Goal: Check status: Check status

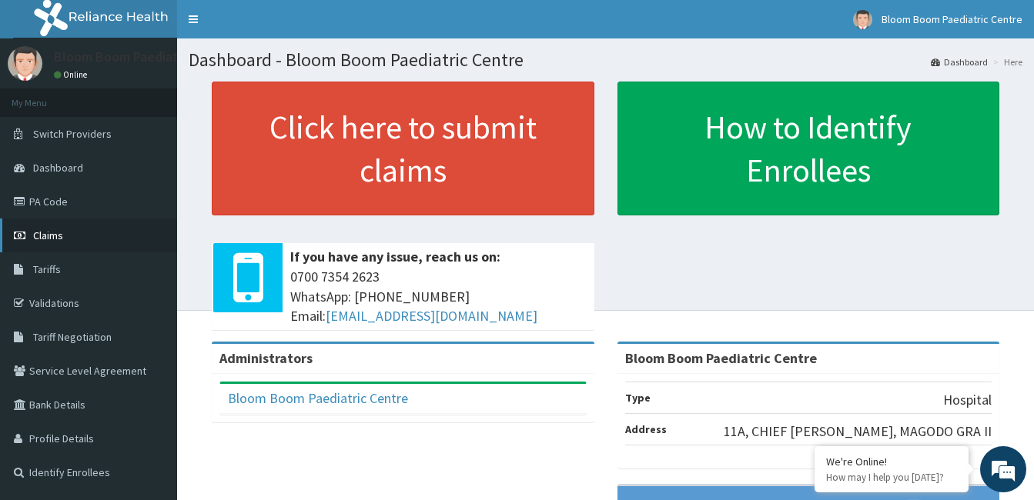
click at [55, 222] on link "Claims" at bounding box center [88, 236] width 177 height 34
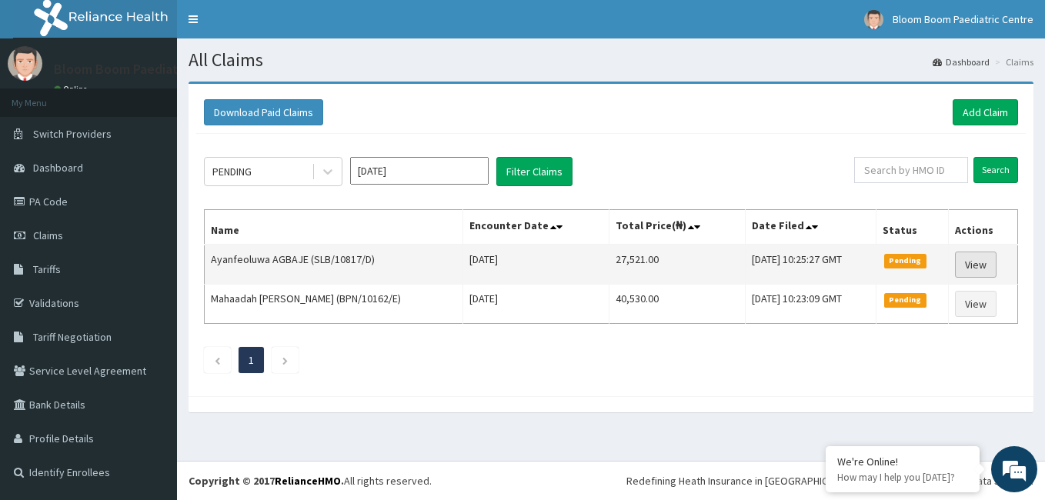
click at [973, 259] on link "View" at bounding box center [976, 265] width 42 height 26
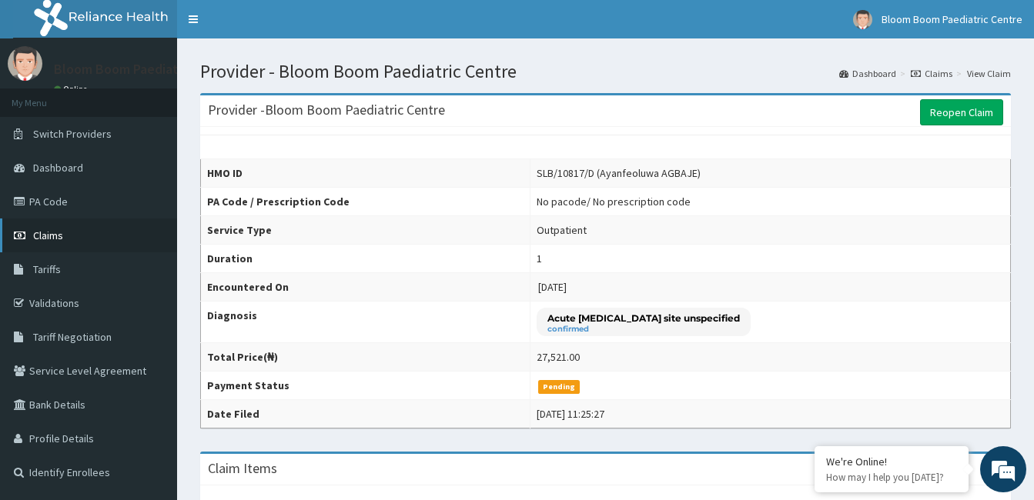
click at [75, 236] on link "Claims" at bounding box center [88, 236] width 177 height 34
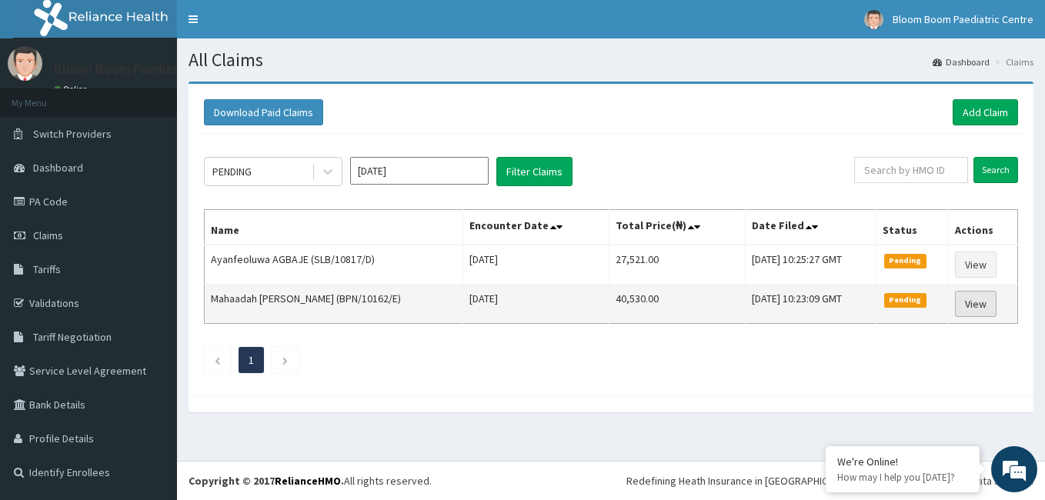
click at [965, 301] on link "View" at bounding box center [976, 304] width 42 height 26
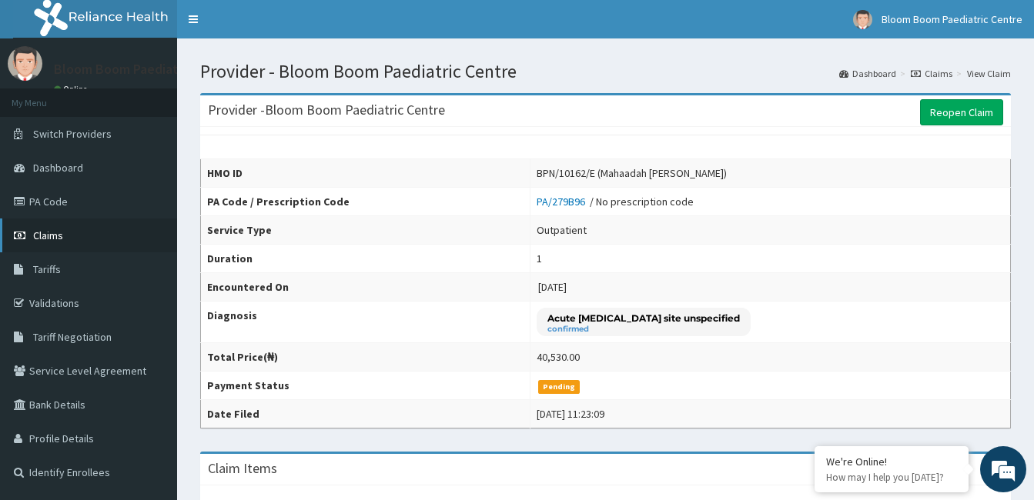
click at [88, 230] on link "Claims" at bounding box center [88, 236] width 177 height 34
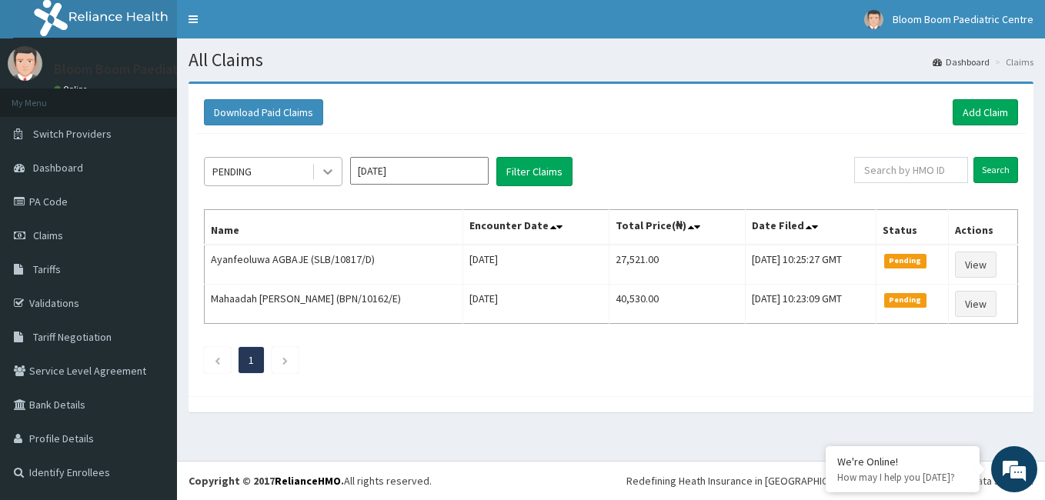
click at [326, 174] on icon at bounding box center [327, 171] width 15 height 15
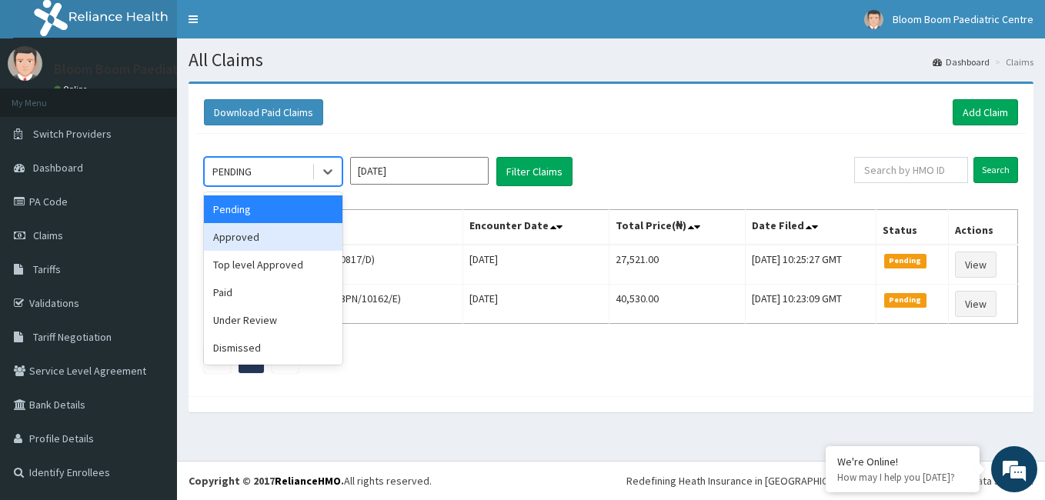
click at [264, 236] on div "Approved" at bounding box center [273, 237] width 139 height 28
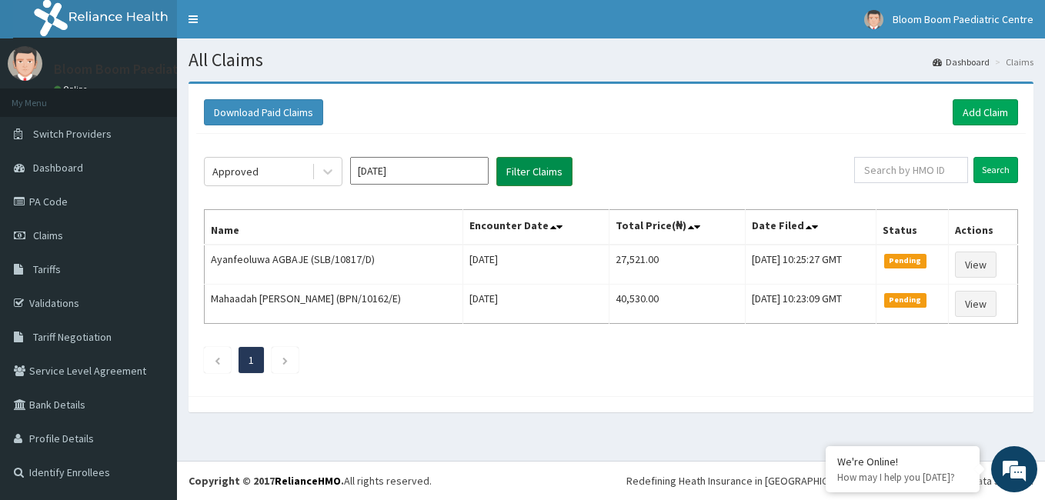
click at [545, 177] on button "Filter Claims" at bounding box center [534, 171] width 76 height 29
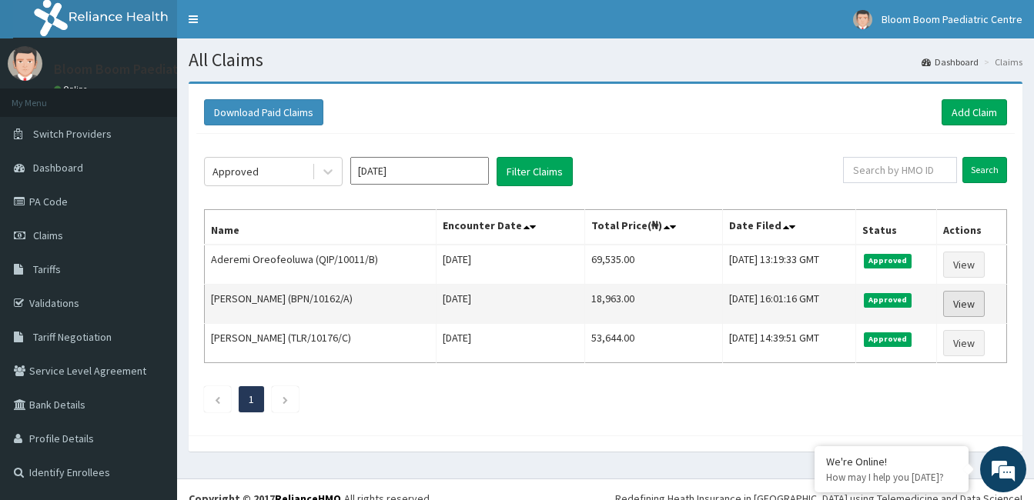
click at [972, 297] on link "View" at bounding box center [964, 304] width 42 height 26
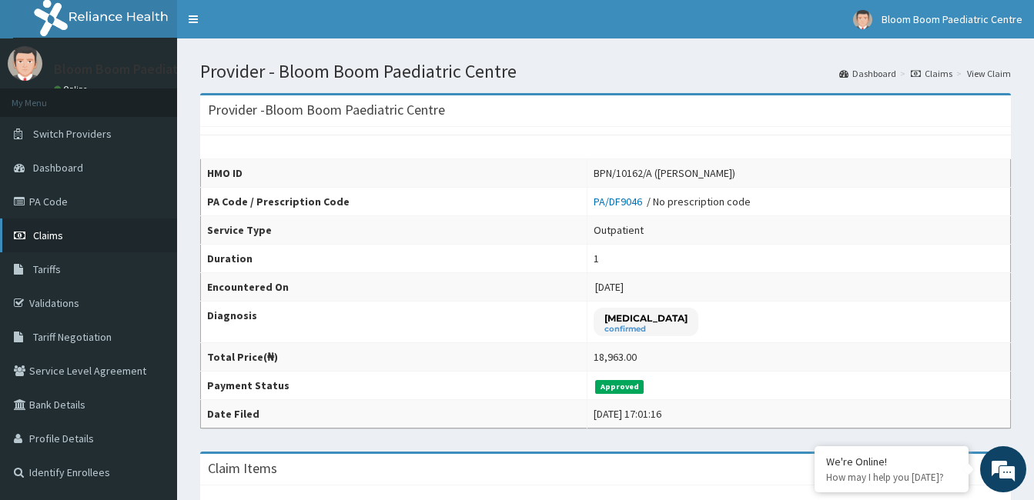
click at [52, 233] on span "Claims" at bounding box center [48, 236] width 30 height 14
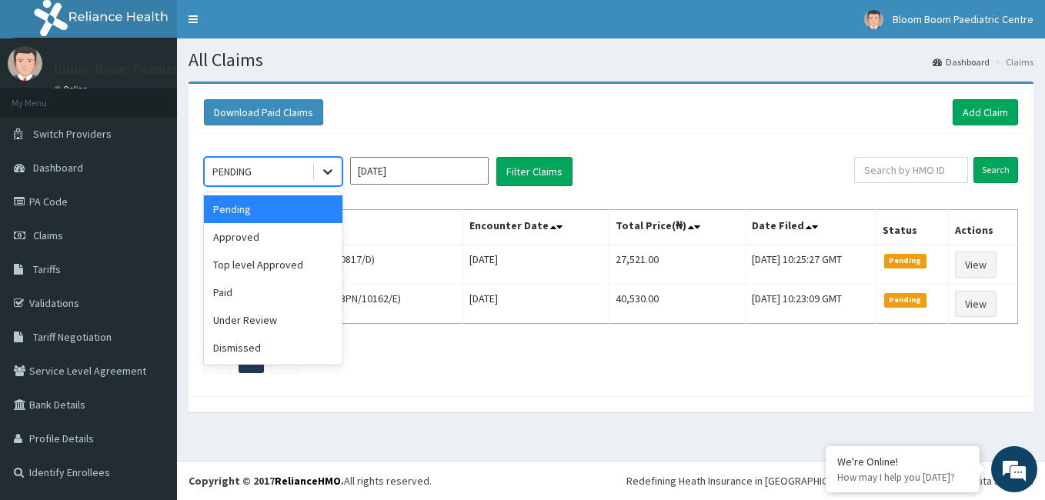
click at [334, 171] on icon at bounding box center [327, 171] width 15 height 15
click at [262, 319] on div "Under Review" at bounding box center [273, 320] width 139 height 28
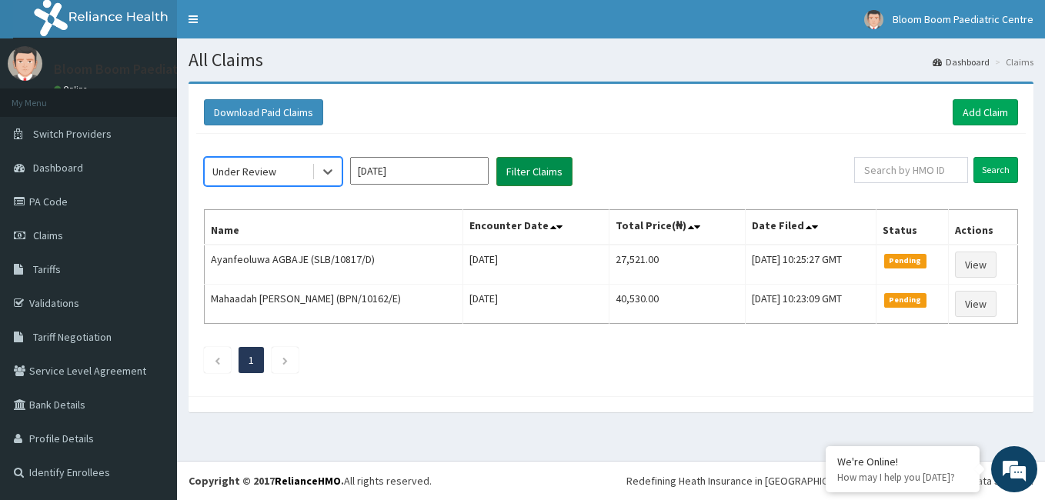
click at [517, 157] on button "Filter Claims" at bounding box center [534, 171] width 76 height 29
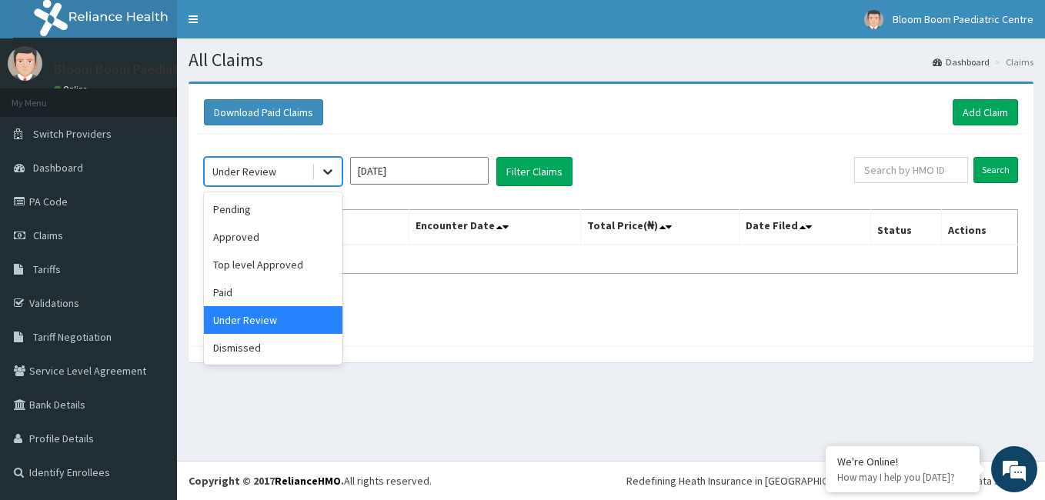
click at [320, 172] on icon at bounding box center [327, 171] width 15 height 15
click at [239, 343] on div "Dismissed" at bounding box center [273, 348] width 139 height 28
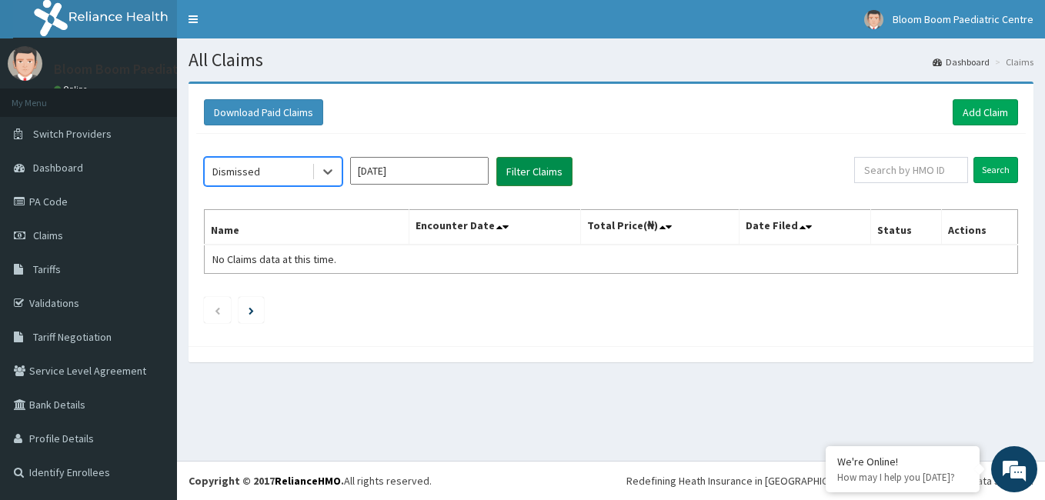
click at [536, 174] on button "Filter Claims" at bounding box center [534, 171] width 76 height 29
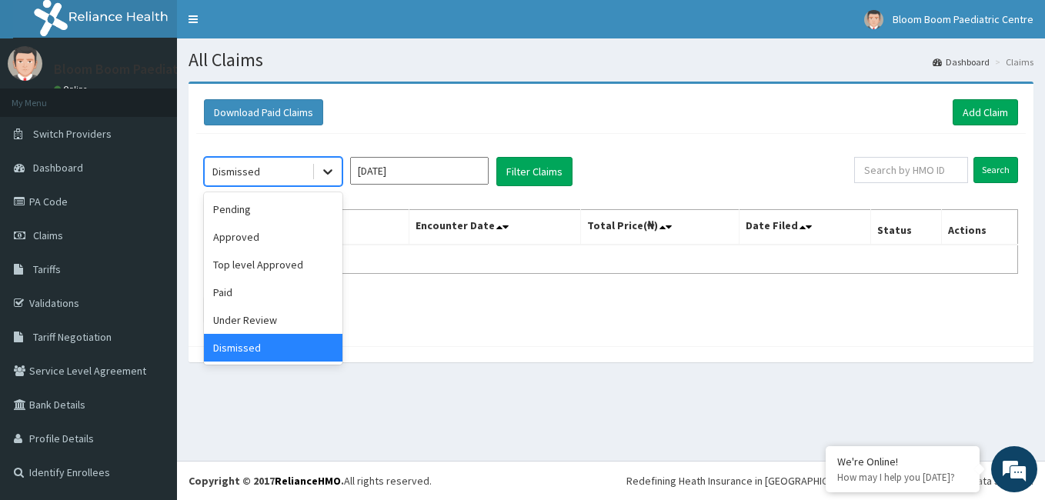
click at [327, 177] on icon at bounding box center [327, 171] width 15 height 15
click at [264, 290] on div "Paid" at bounding box center [273, 293] width 139 height 28
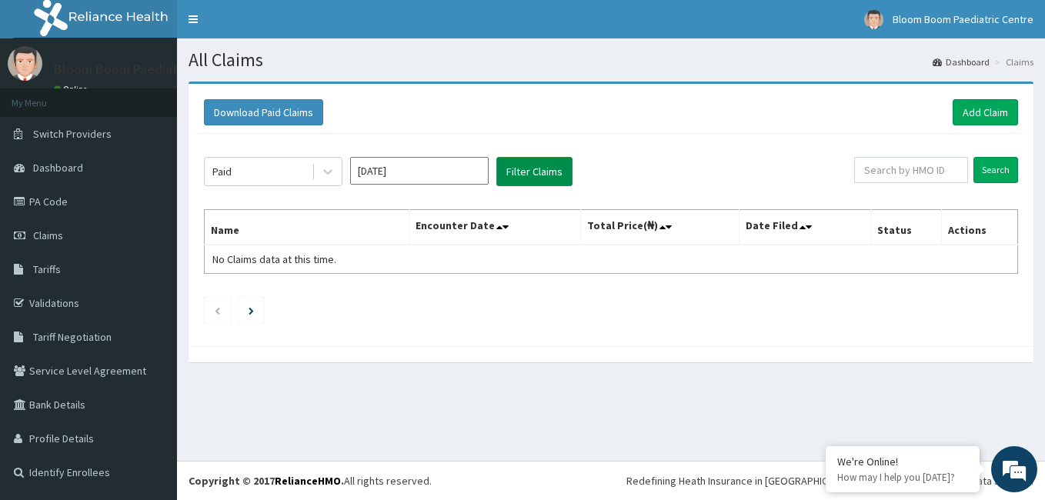
click at [527, 178] on button "Filter Claims" at bounding box center [534, 171] width 76 height 29
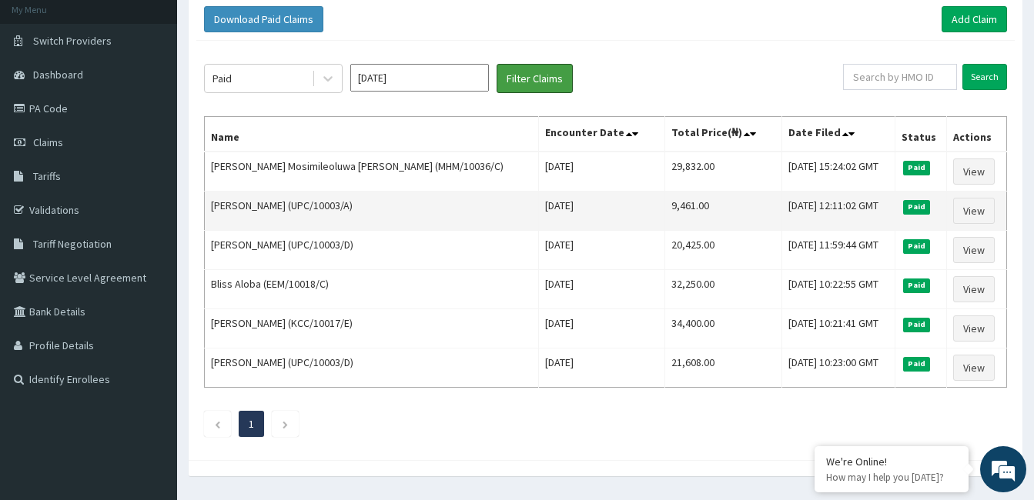
scroll to position [94, 0]
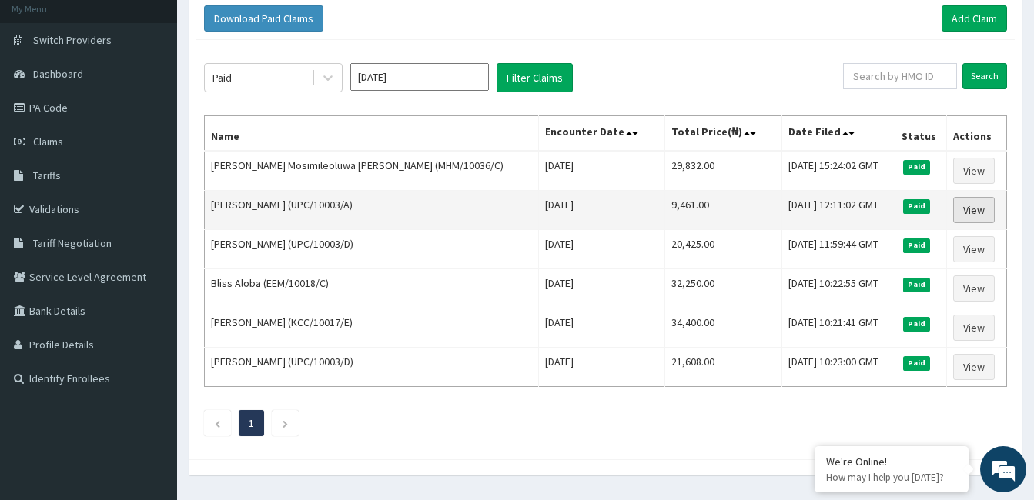
click at [965, 211] on link "View" at bounding box center [974, 210] width 42 height 26
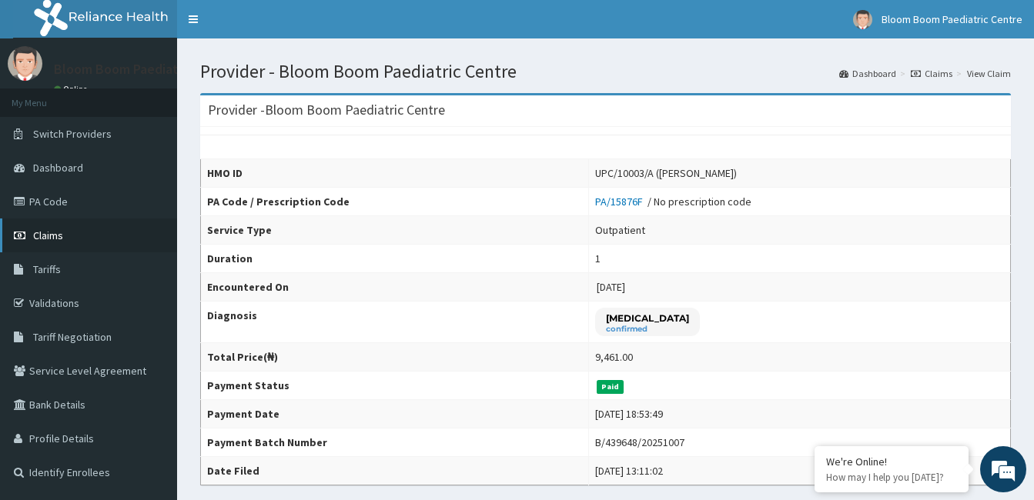
click at [58, 232] on span "Claims" at bounding box center [48, 236] width 30 height 14
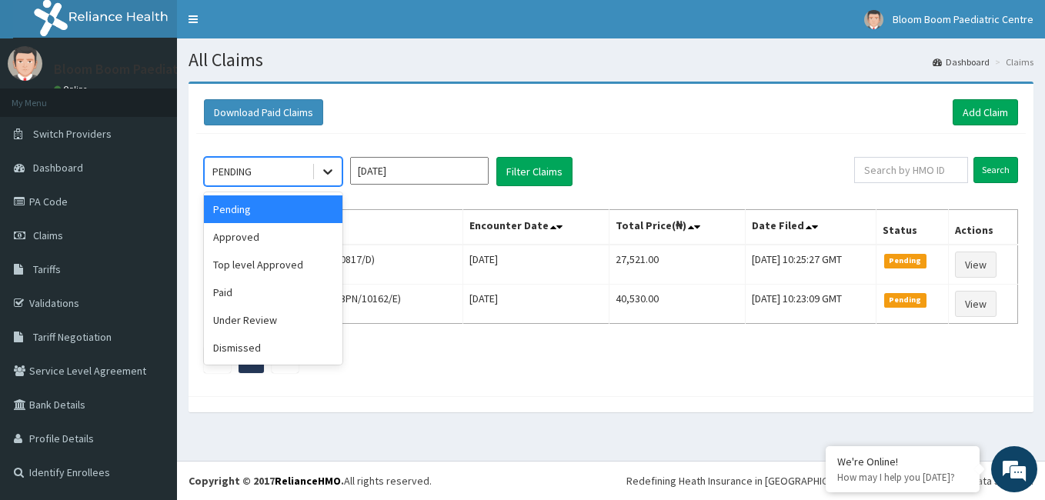
click at [332, 169] on icon at bounding box center [327, 171] width 15 height 15
click at [294, 260] on div "Top level Approved" at bounding box center [273, 265] width 139 height 28
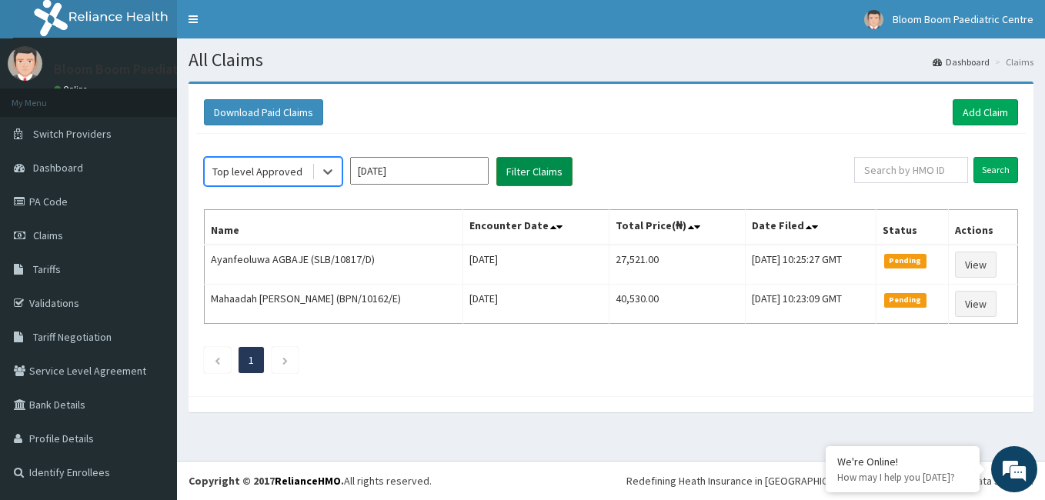
click at [515, 179] on button "Filter Claims" at bounding box center [534, 171] width 76 height 29
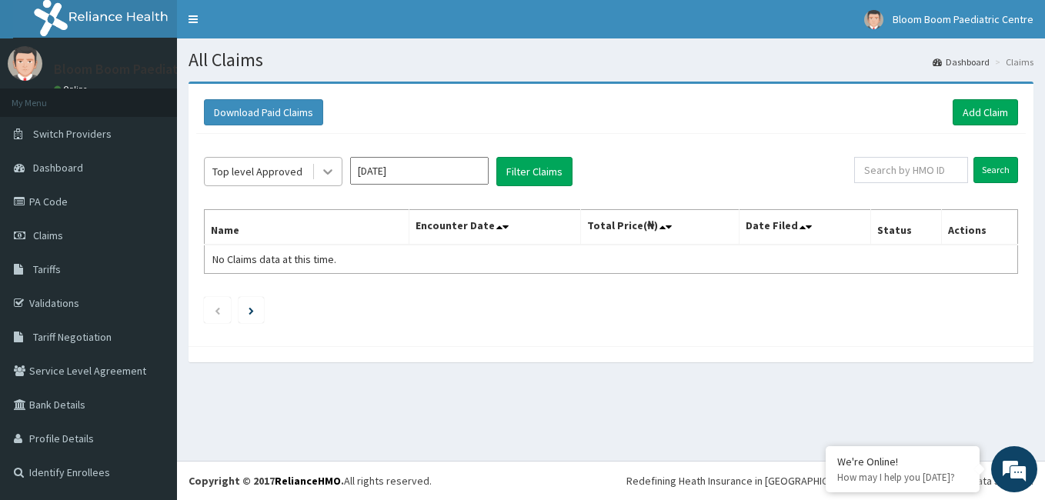
click at [330, 174] on icon at bounding box center [327, 171] width 15 height 15
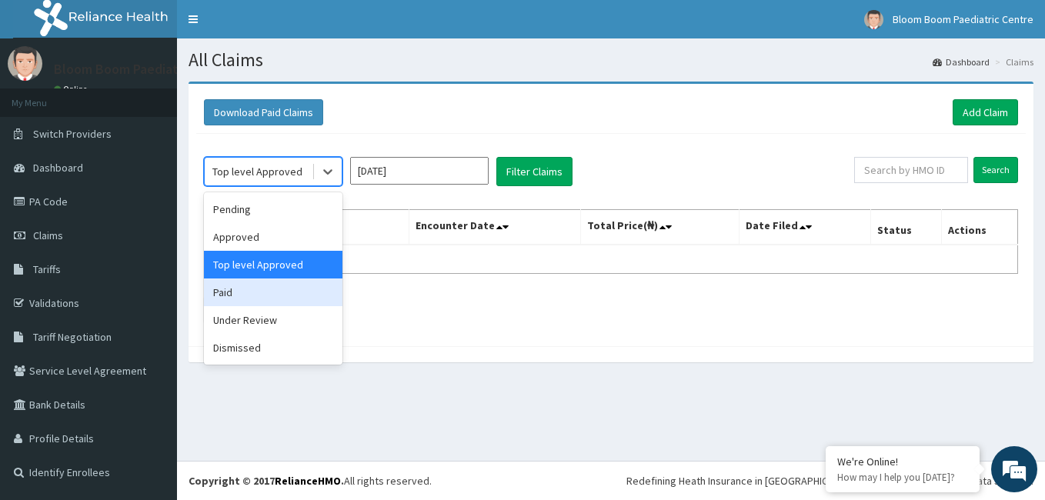
click at [252, 297] on div "Paid" at bounding box center [273, 293] width 139 height 28
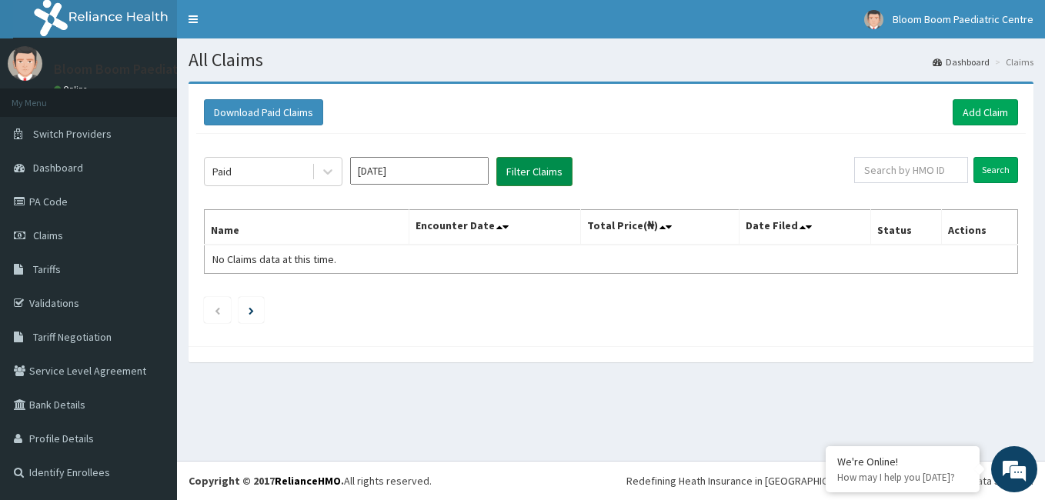
click at [561, 162] on button "Filter Claims" at bounding box center [534, 171] width 76 height 29
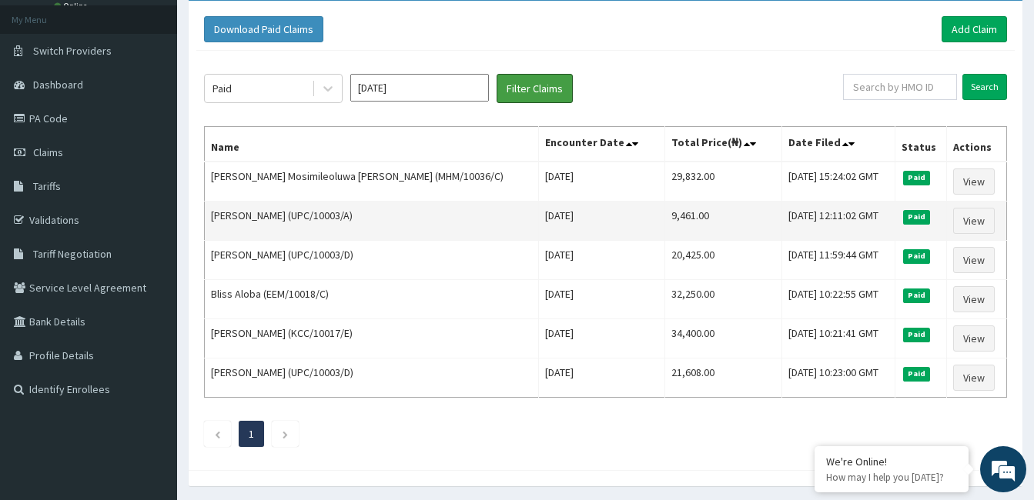
scroll to position [135, 0]
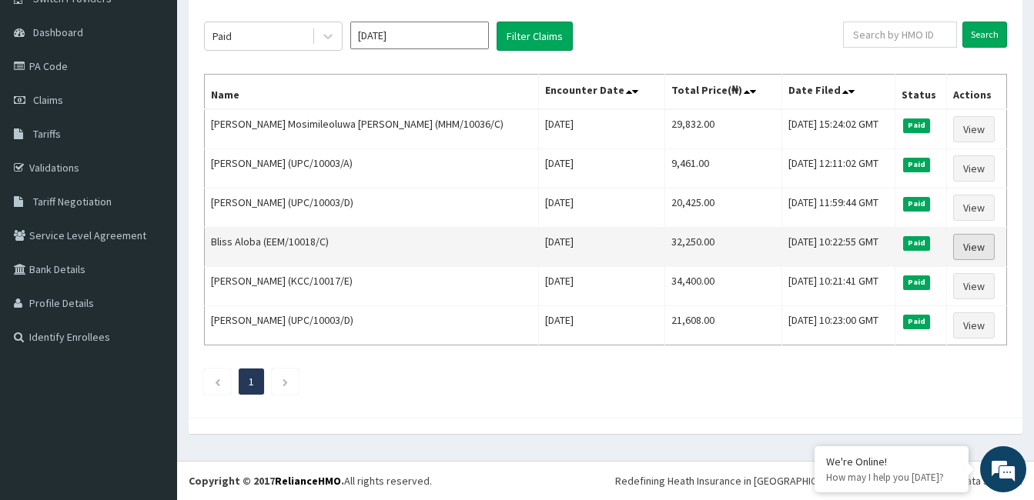
click at [972, 249] on link "View" at bounding box center [974, 247] width 42 height 26
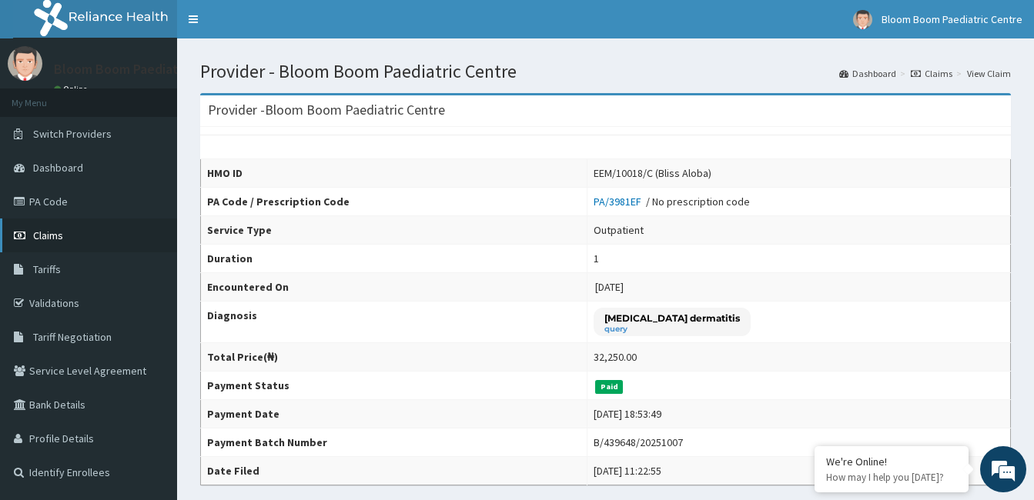
click at [93, 228] on link "Claims" at bounding box center [88, 236] width 177 height 34
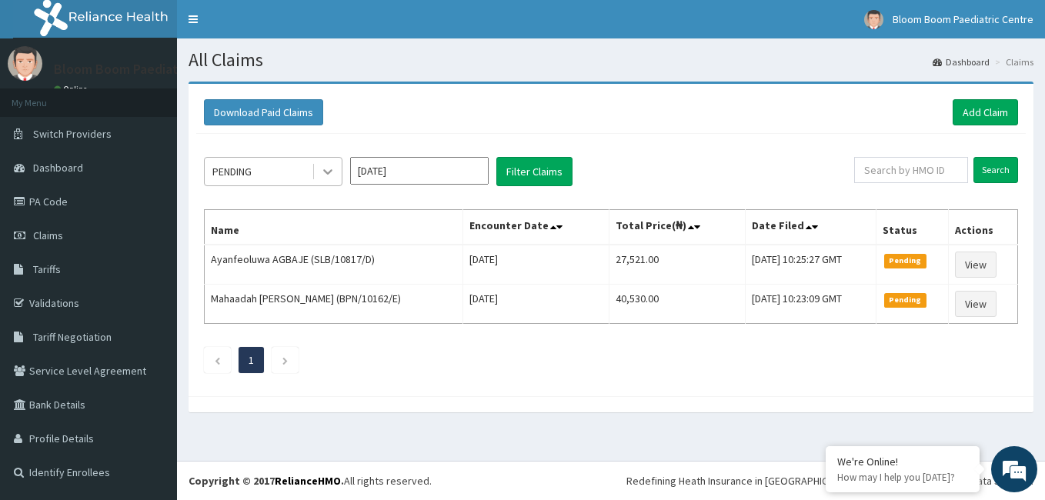
click at [326, 167] on icon at bounding box center [327, 171] width 15 height 15
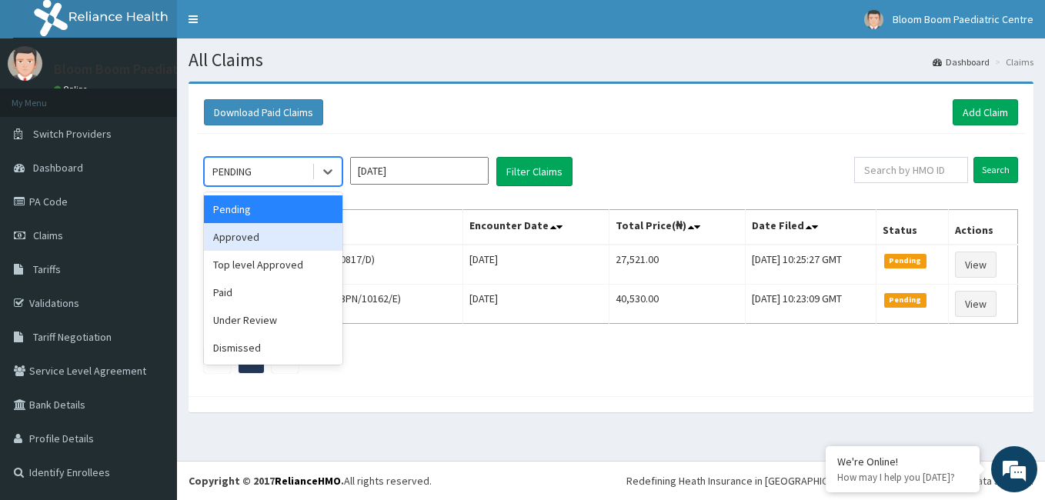
click at [290, 240] on div "Approved" at bounding box center [273, 237] width 139 height 28
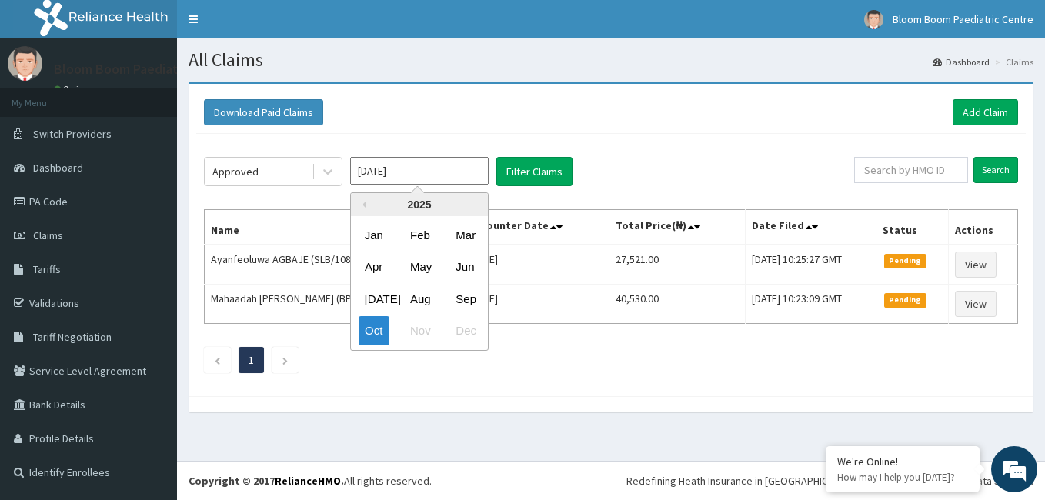
click at [369, 175] on input "Oct 2025" at bounding box center [419, 171] width 139 height 28
click at [465, 296] on div "Sep" at bounding box center [464, 299] width 31 height 28
type input "Sep 2025"
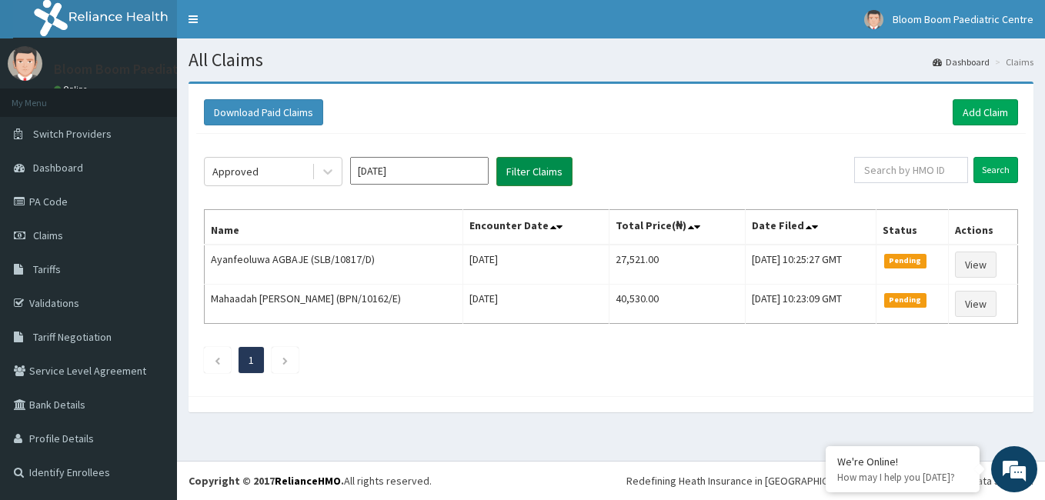
click at [536, 179] on button "Filter Claims" at bounding box center [534, 171] width 76 height 29
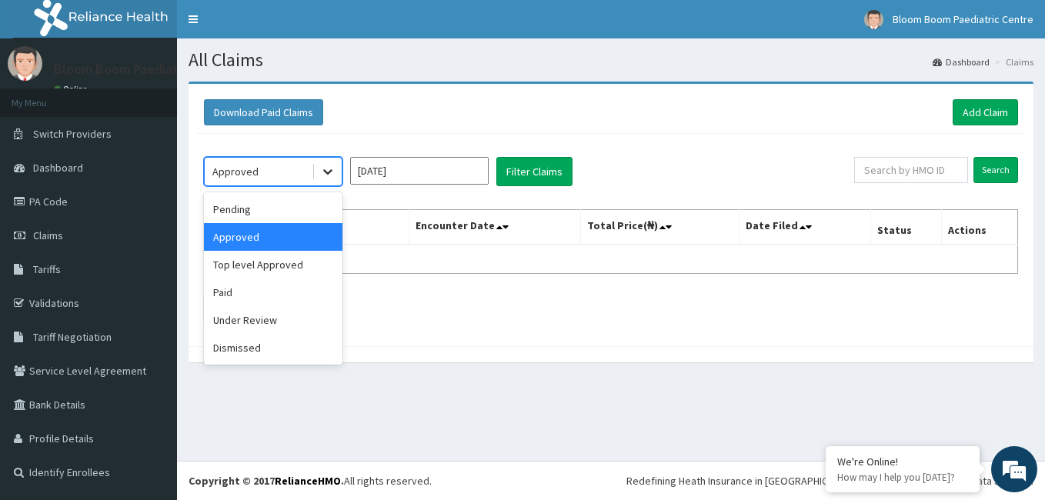
click at [330, 175] on icon at bounding box center [327, 171] width 15 height 15
click at [256, 289] on div "Paid" at bounding box center [273, 293] width 139 height 28
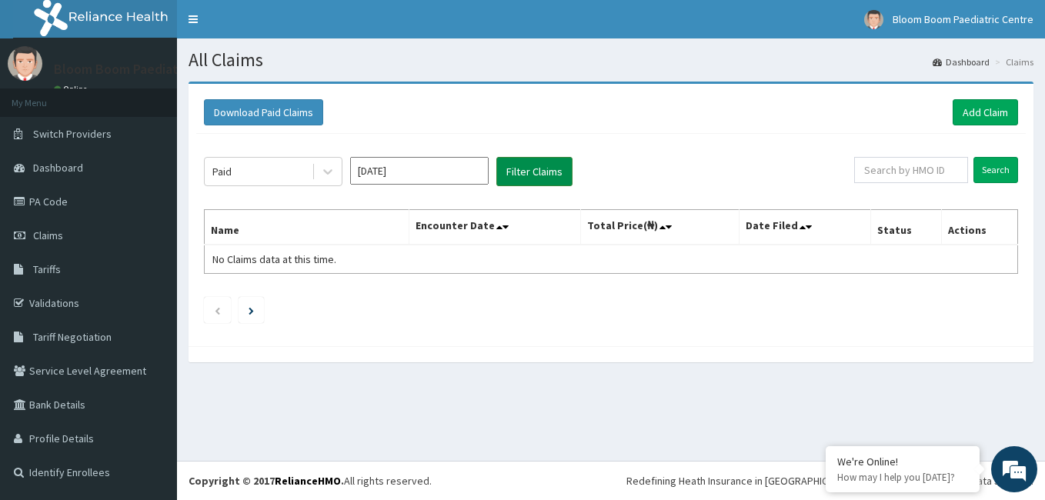
click at [522, 182] on button "Filter Claims" at bounding box center [534, 171] width 76 height 29
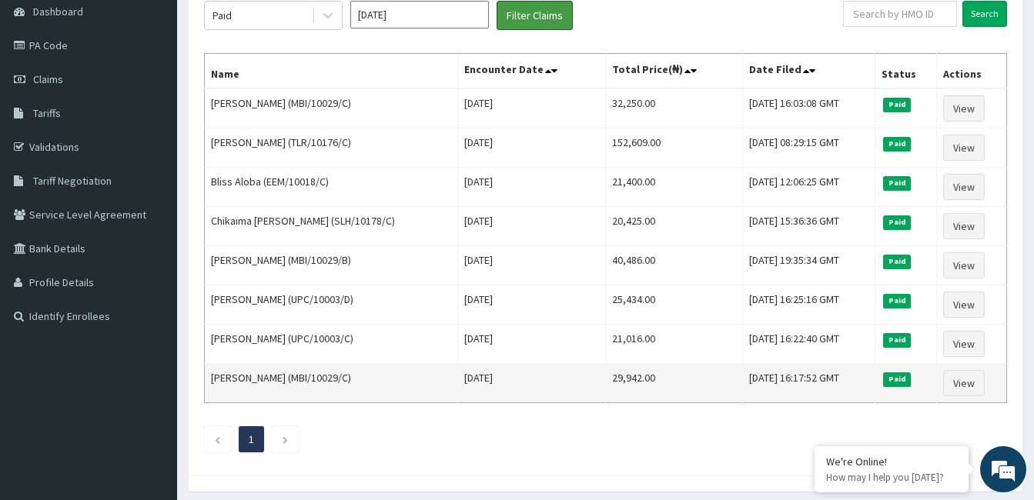
scroll to position [155, 0]
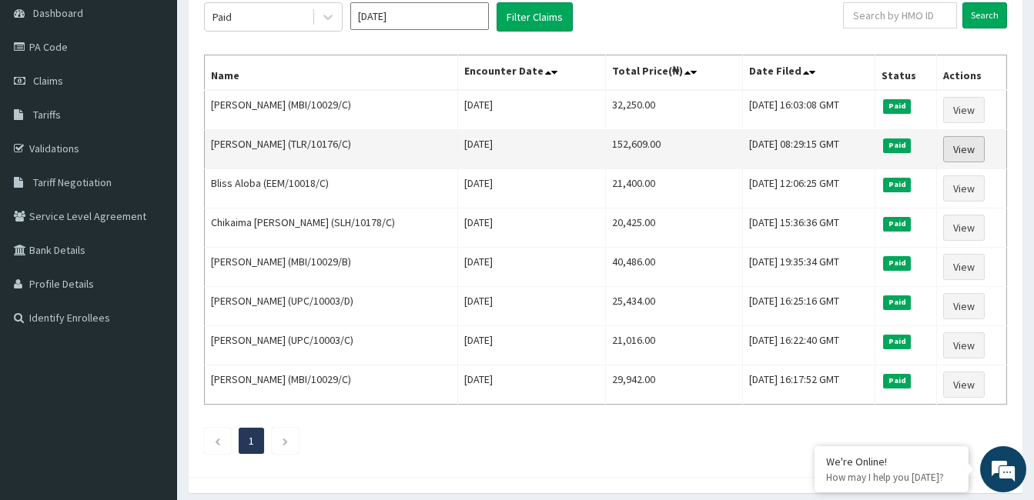
click at [949, 154] on link "View" at bounding box center [964, 149] width 42 height 26
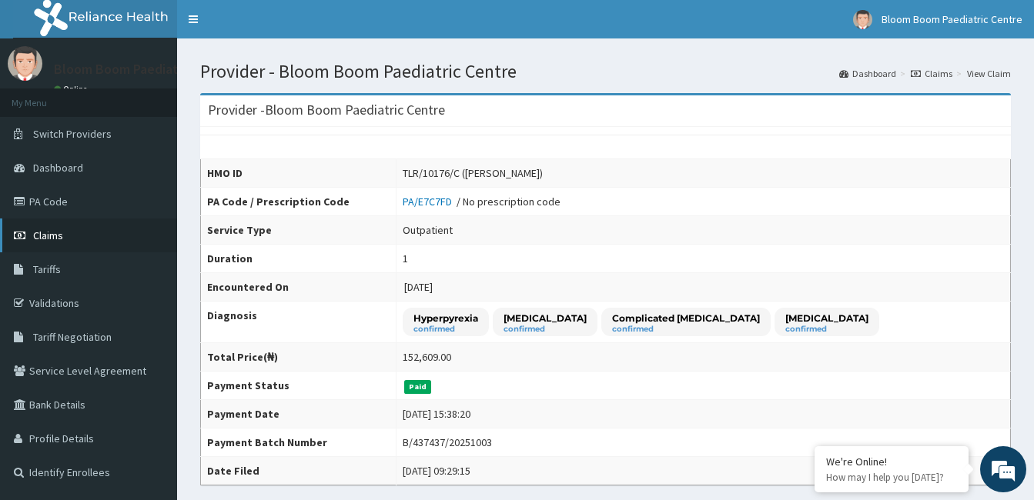
click at [96, 230] on link "Claims" at bounding box center [88, 236] width 177 height 34
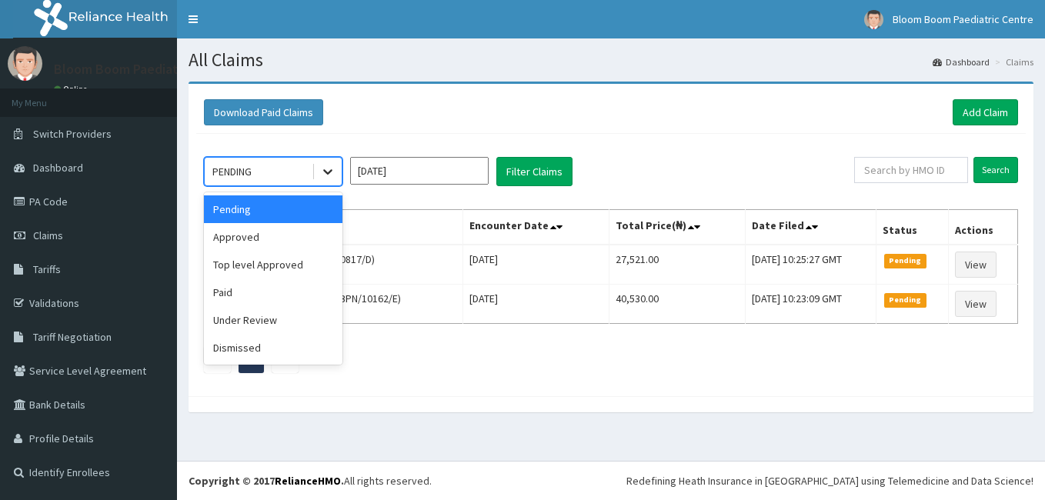
click at [323, 175] on icon at bounding box center [327, 171] width 15 height 15
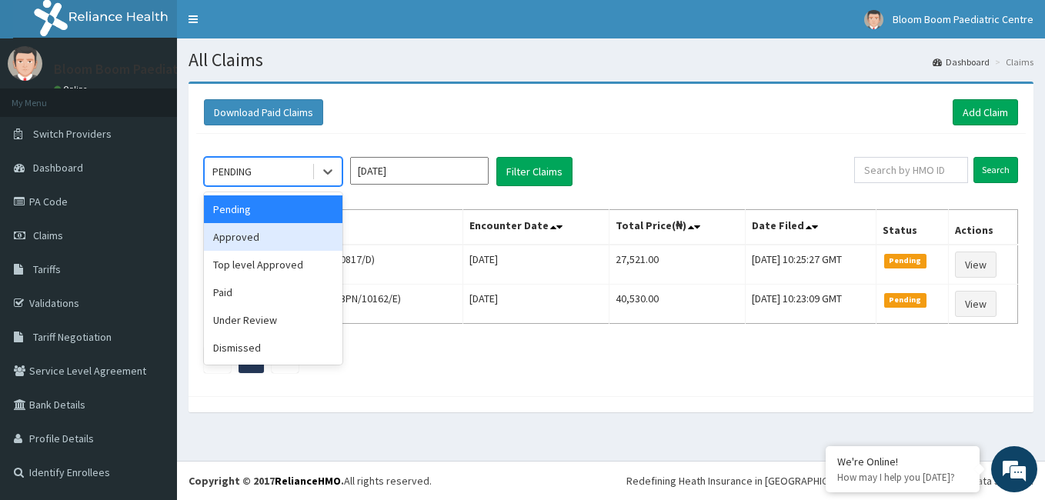
click at [278, 247] on div "Approved" at bounding box center [273, 237] width 139 height 28
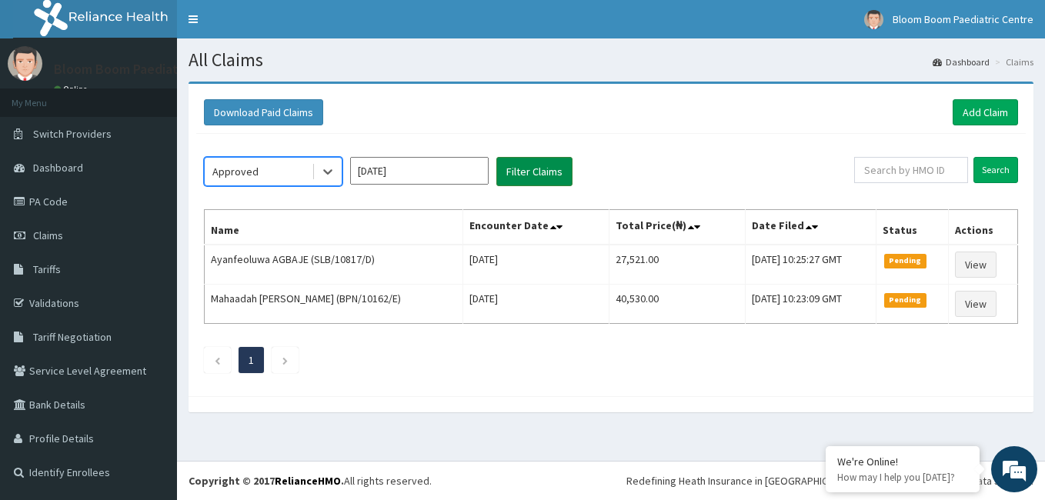
click at [541, 179] on button "Filter Claims" at bounding box center [534, 171] width 76 height 29
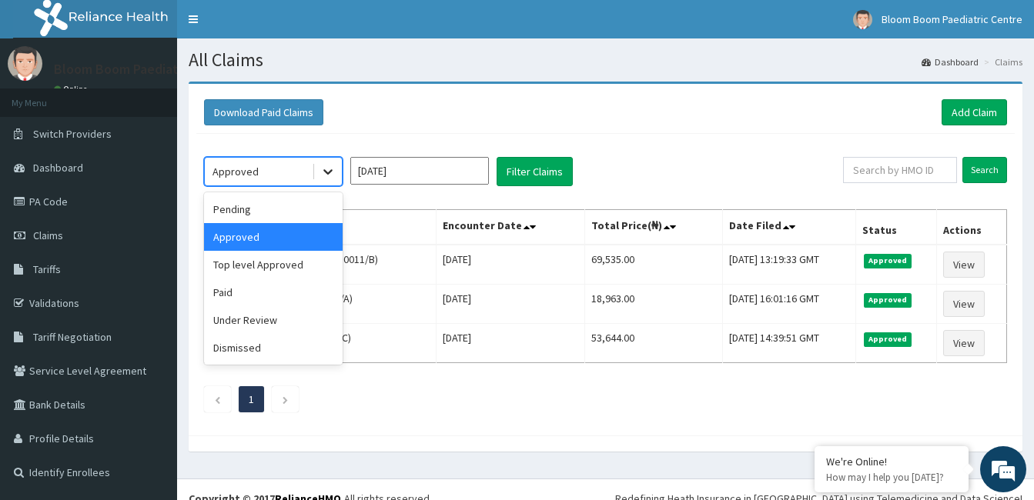
click at [332, 167] on icon at bounding box center [327, 171] width 15 height 15
click at [279, 321] on div "Under Review" at bounding box center [273, 320] width 139 height 28
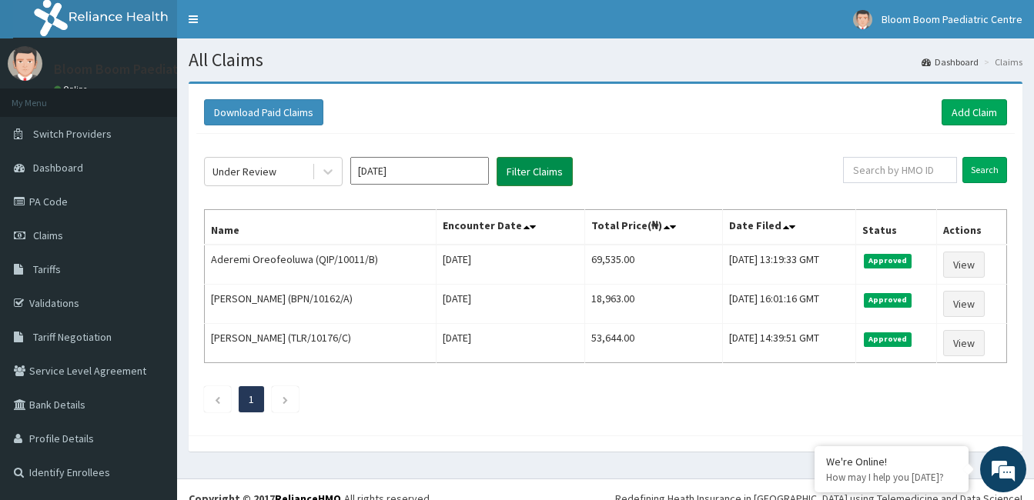
click at [519, 181] on button "Filter Claims" at bounding box center [534, 171] width 76 height 29
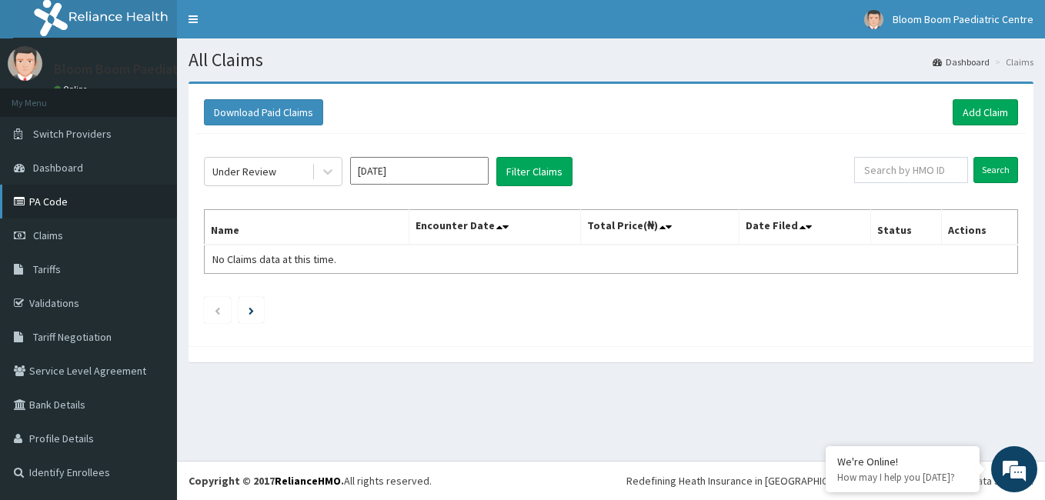
click at [87, 212] on link "PA Code" at bounding box center [88, 202] width 177 height 34
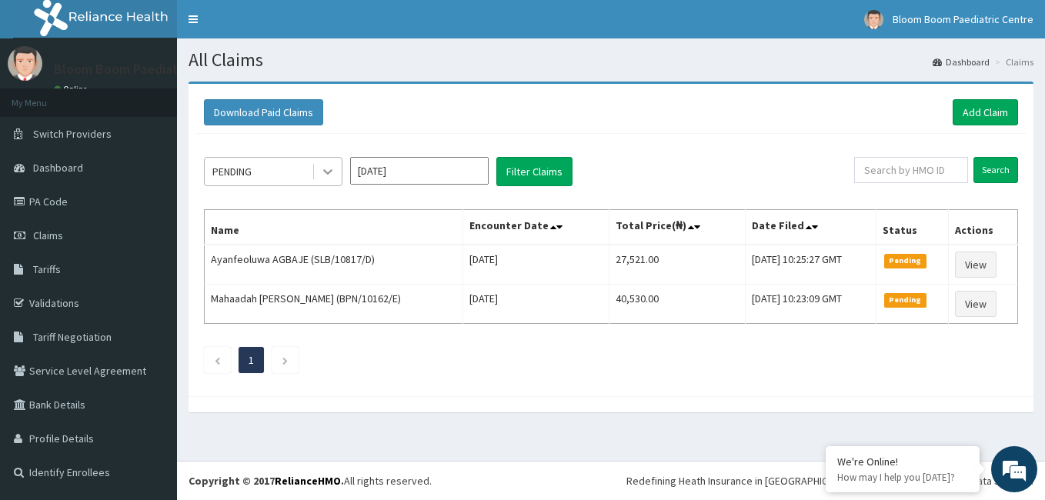
click at [331, 165] on icon at bounding box center [327, 171] width 15 height 15
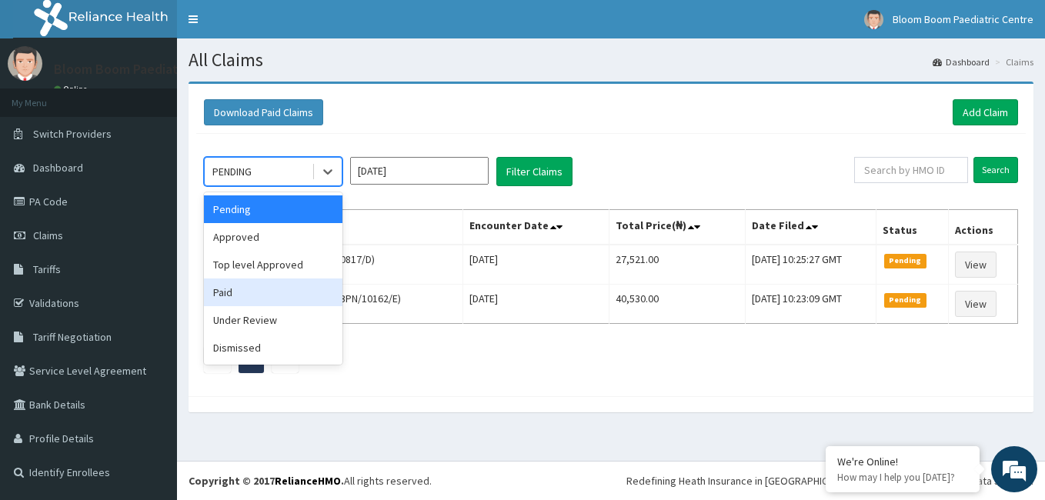
click at [260, 294] on div "Paid" at bounding box center [273, 293] width 139 height 28
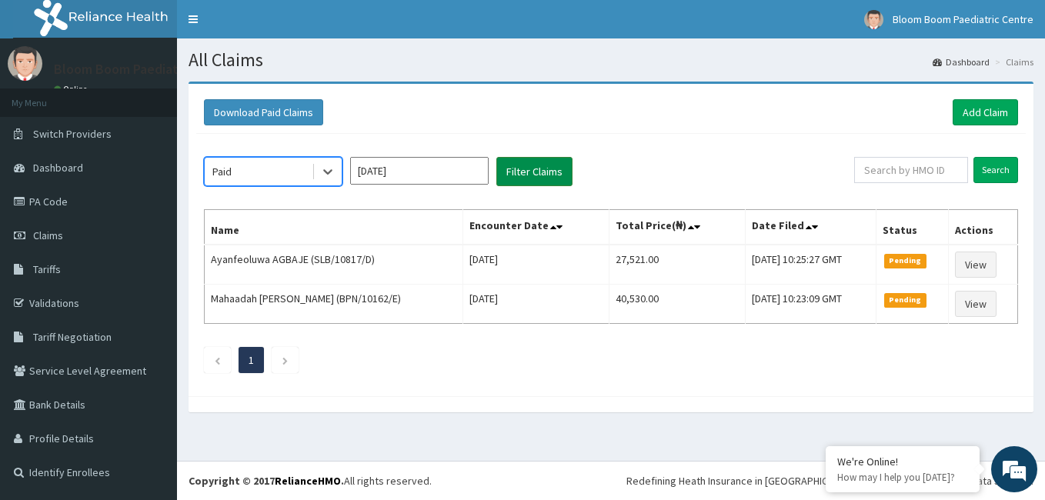
click at [549, 179] on button "Filter Claims" at bounding box center [534, 171] width 76 height 29
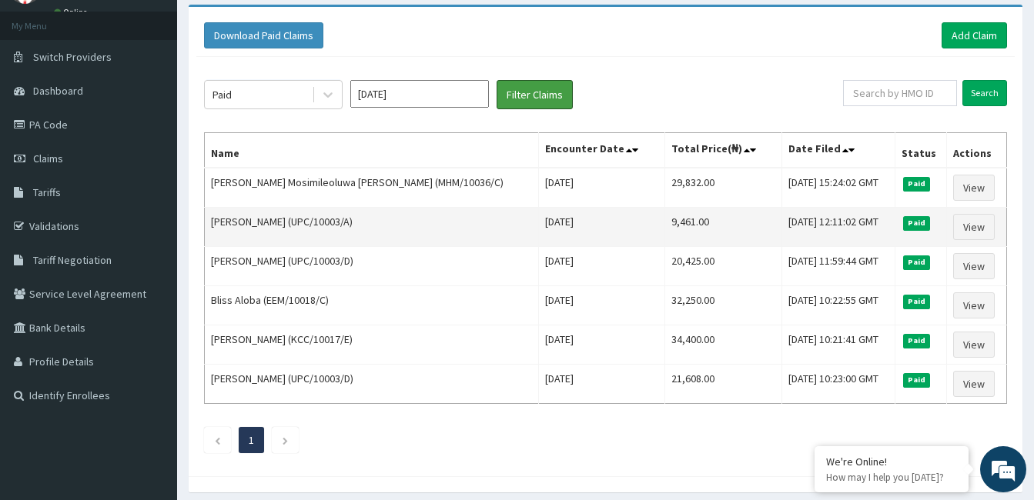
scroll to position [59, 0]
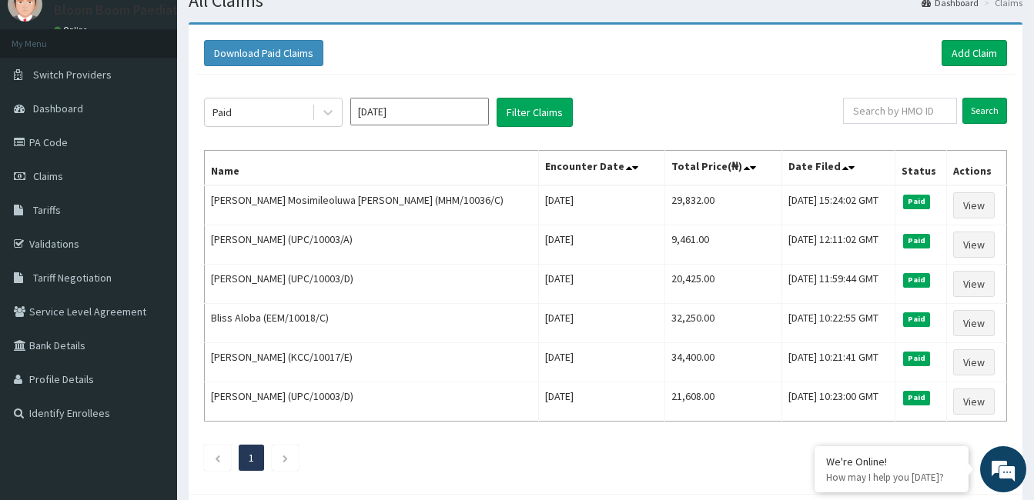
click at [374, 118] on input "[DATE]" at bounding box center [419, 112] width 139 height 28
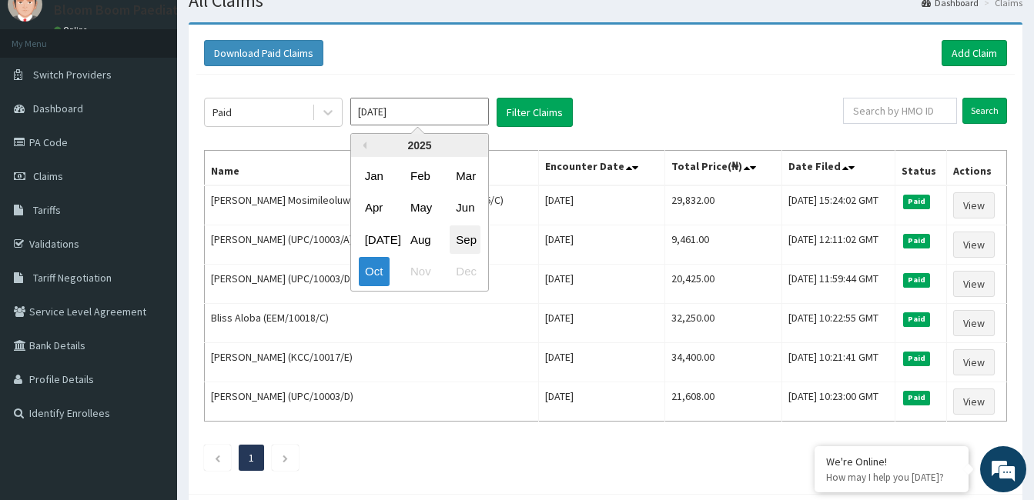
scroll to position [0, 0]
click at [458, 232] on div "Sep" at bounding box center [464, 239] width 31 height 28
type input "[DATE]"
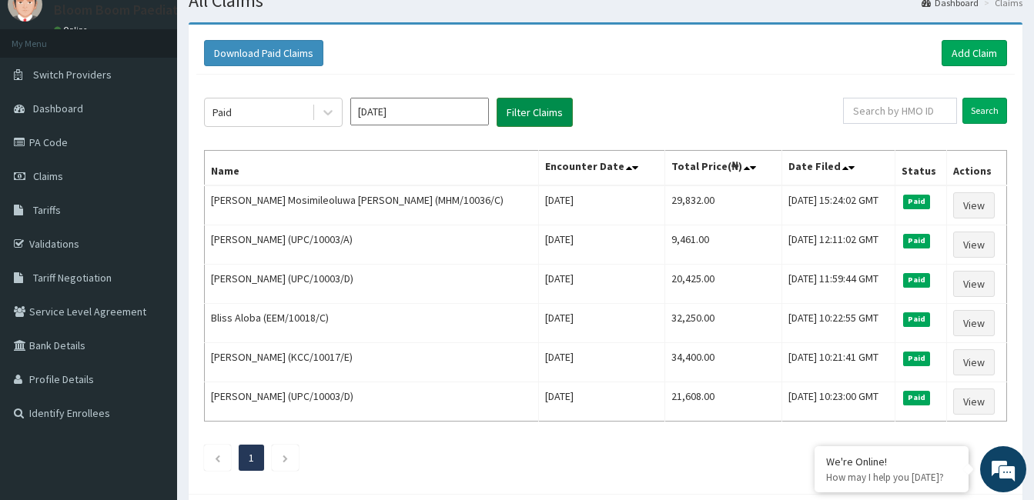
click at [539, 105] on button "Filter Claims" at bounding box center [534, 112] width 76 height 29
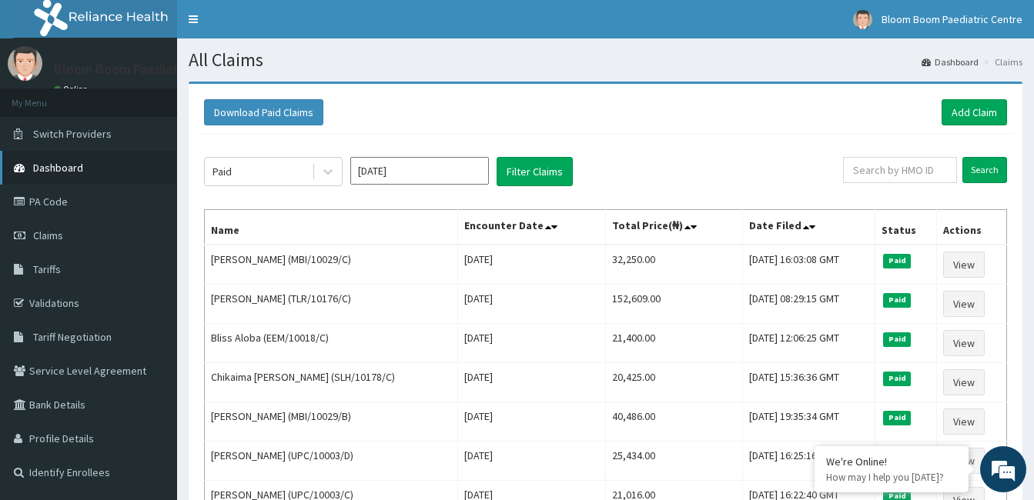
click at [51, 159] on link "Dashboard" at bounding box center [88, 168] width 177 height 34
